Goal: Complete application form

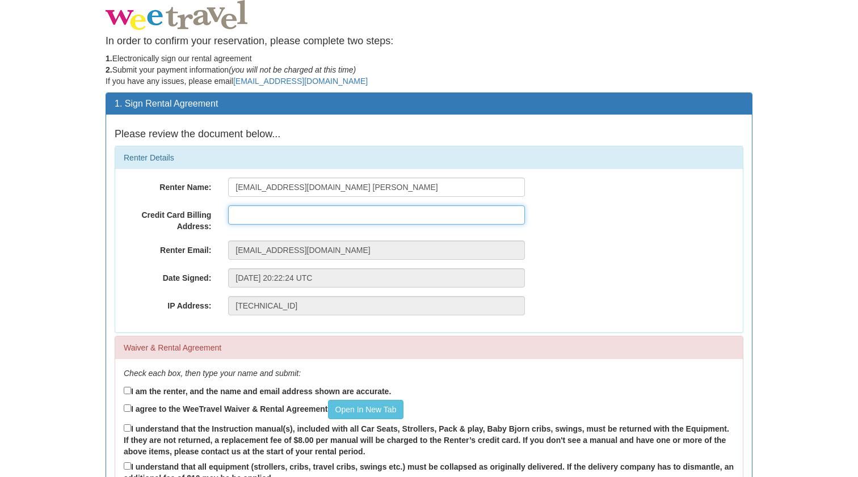
type input "2"
type input "[STREET_ADDRESS]"
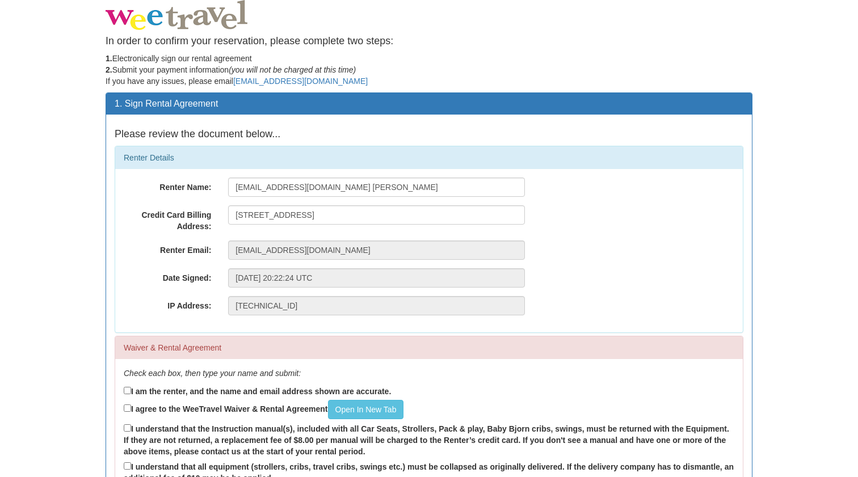
click at [598, 255] on div "Renter Email: [EMAIL_ADDRESS][DOMAIN_NAME]" at bounding box center [429, 250] width 628 height 19
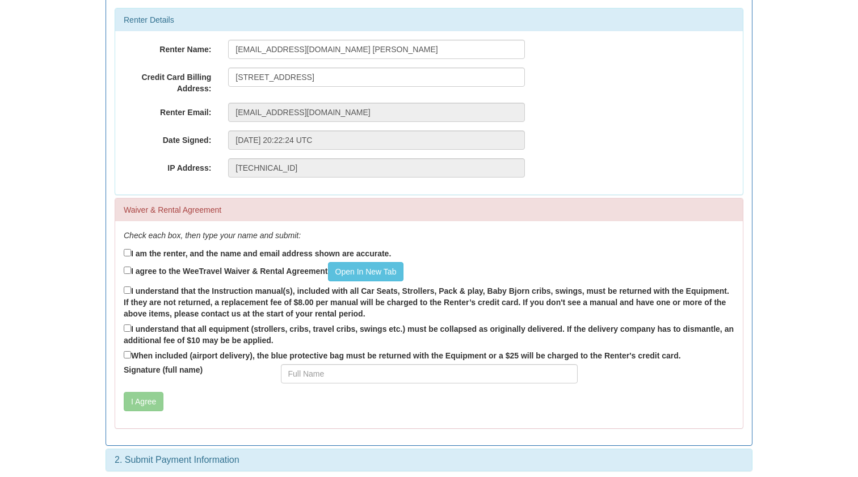
scroll to position [137, 0]
click at [127, 253] on input "I am the renter, and the name and email address shown are accurate." at bounding box center [127, 253] width 7 height 7
checkbox input "true"
click at [128, 268] on input "I agree to the WeeTravel Waiver & Rental Agreement Open In New Tab" at bounding box center [127, 270] width 7 height 7
checkbox input "true"
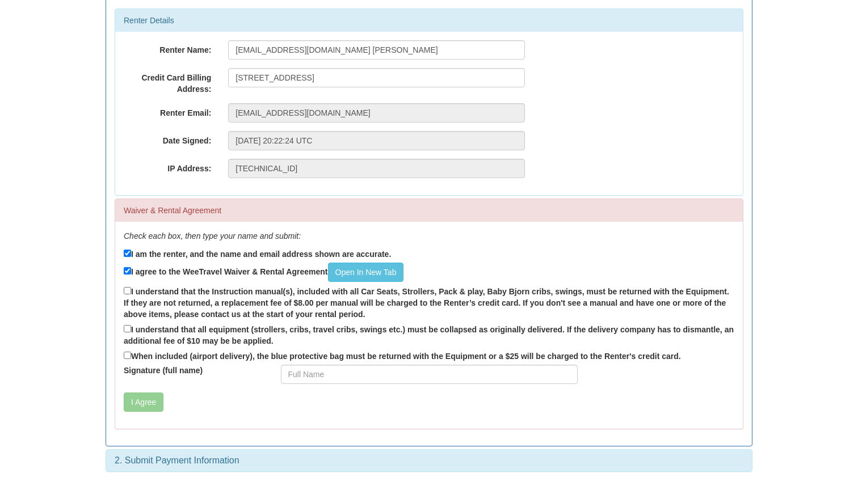
click at [126, 287] on input "I understand that the Instruction manual(s), included with all Car Seats, Strol…" at bounding box center [127, 290] width 7 height 7
checkbox input "true"
click at [126, 325] on input "I understand that all equipment (strollers, cribs, travel cribs, swings etc.) m…" at bounding box center [127, 328] width 7 height 7
checkbox input "true"
click at [126, 352] on input "When included (airport delivery), the blue protective bag must be returned with…" at bounding box center [127, 355] width 7 height 7
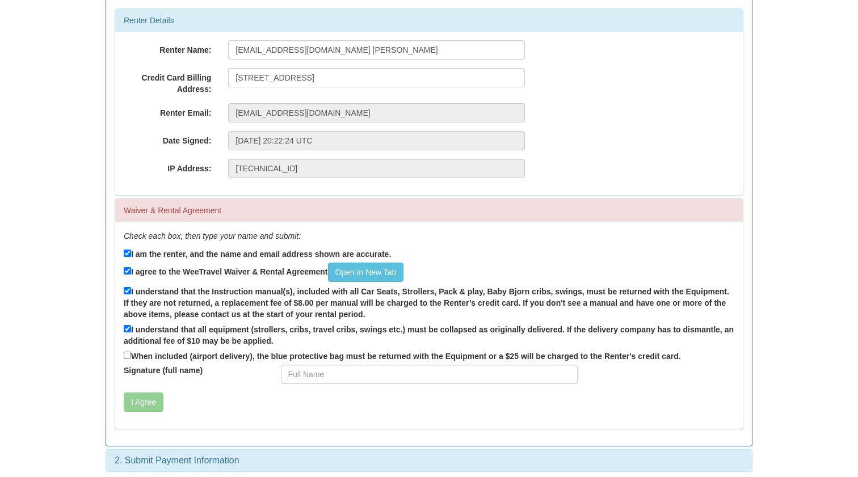
checkbox input "true"
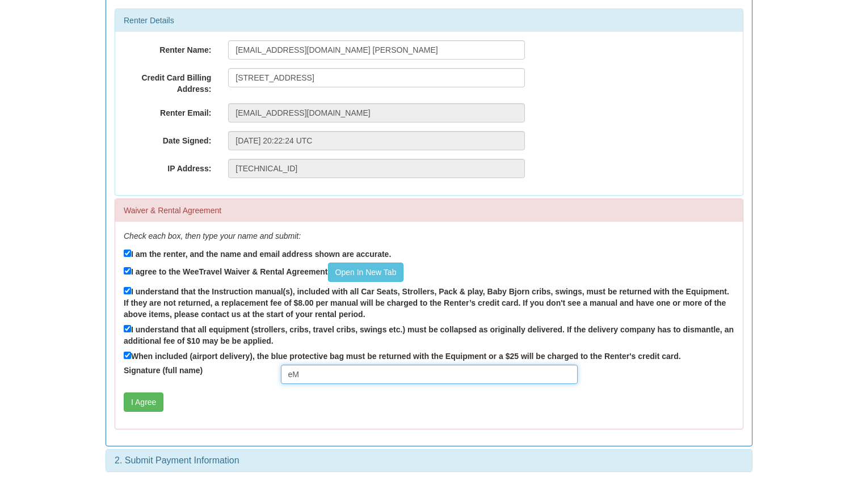
type input "e"
type input "Emma Cunningham-Burley"
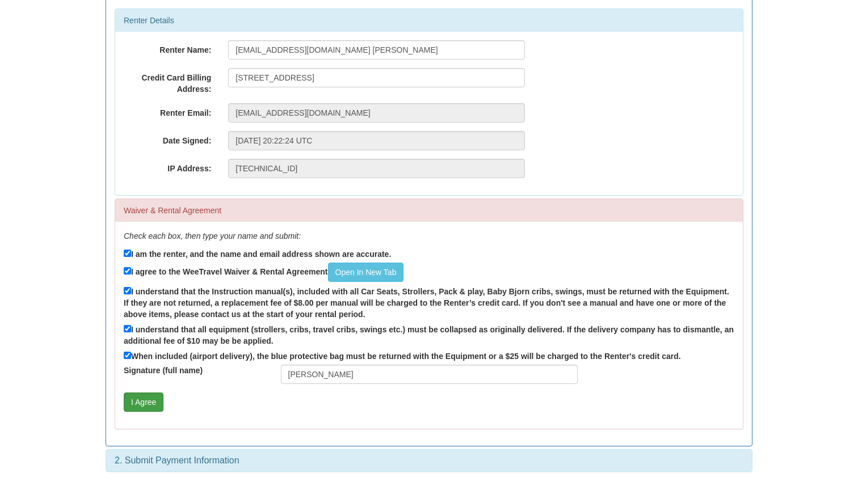
click at [141, 396] on button "I Agree" at bounding box center [144, 402] width 40 height 19
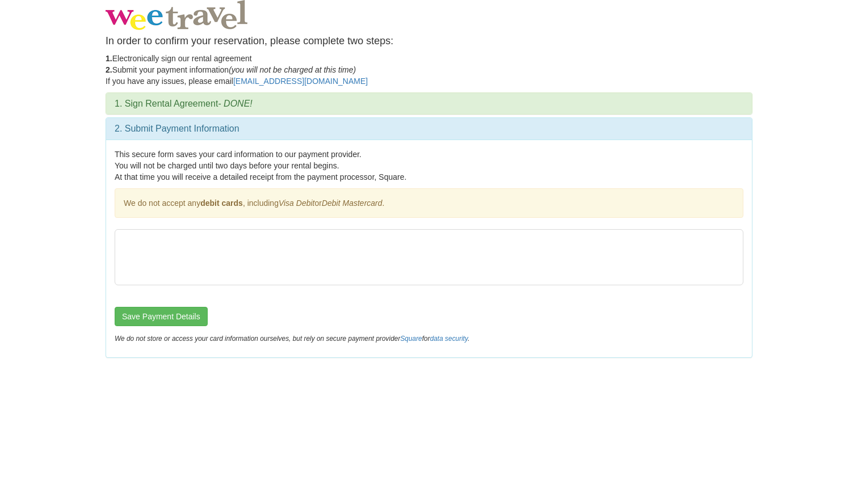
scroll to position [0, 0]
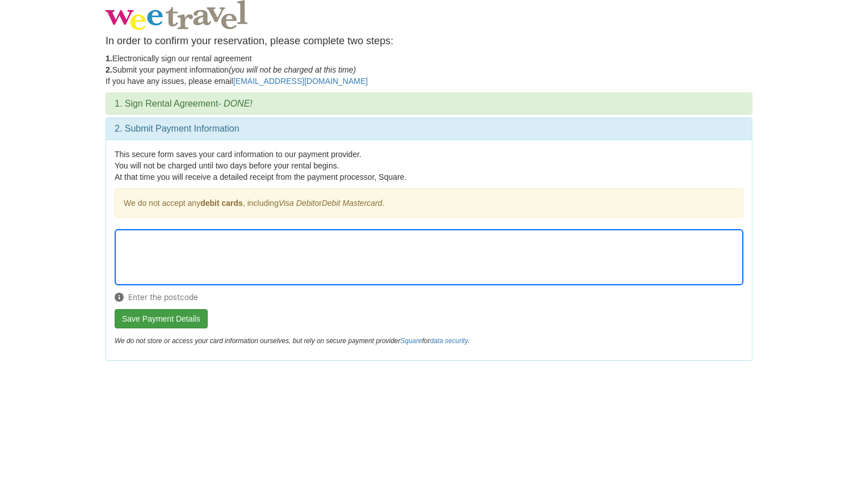
click at [127, 322] on button "Save Payment Details" at bounding box center [161, 318] width 93 height 19
